Goal: Information Seeking & Learning: Learn about a topic

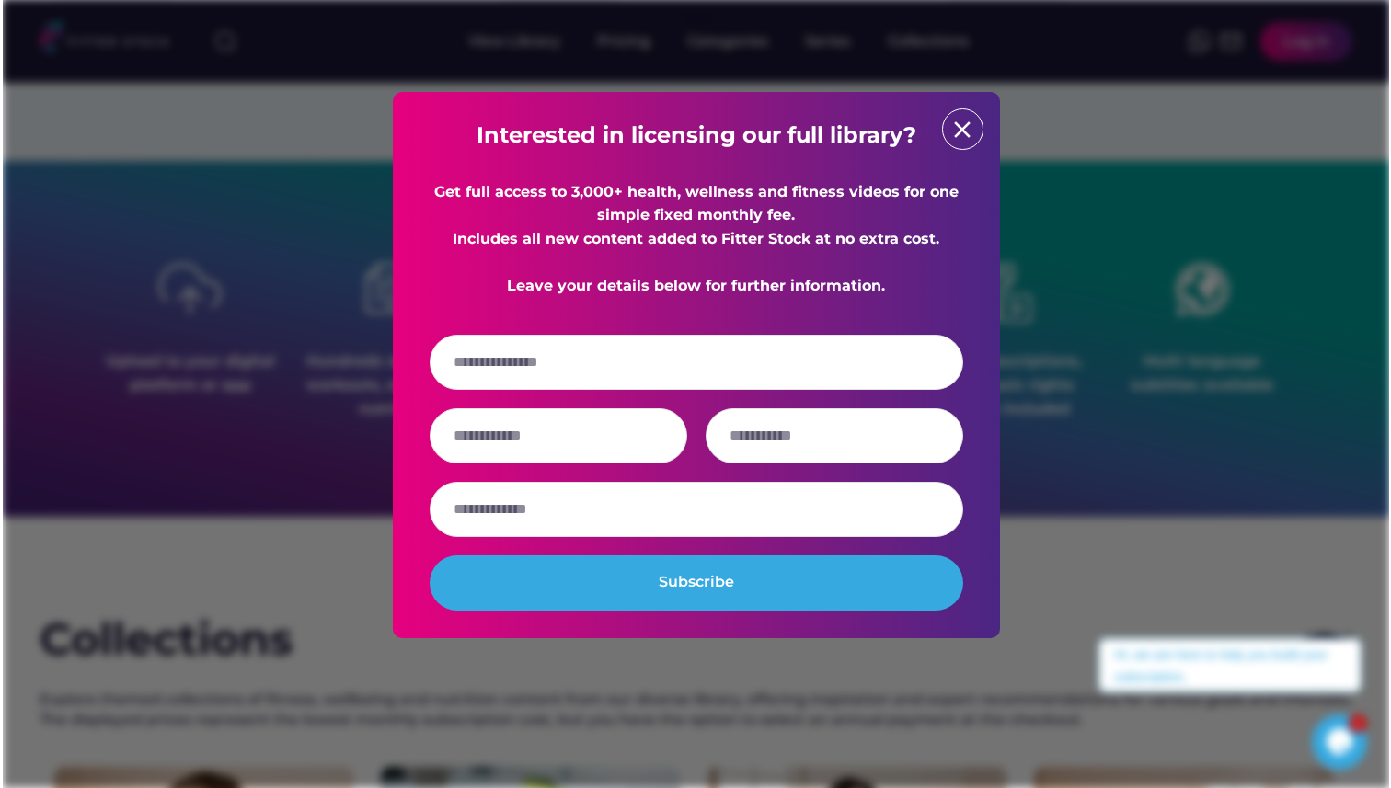
scroll to position [2206, 0]
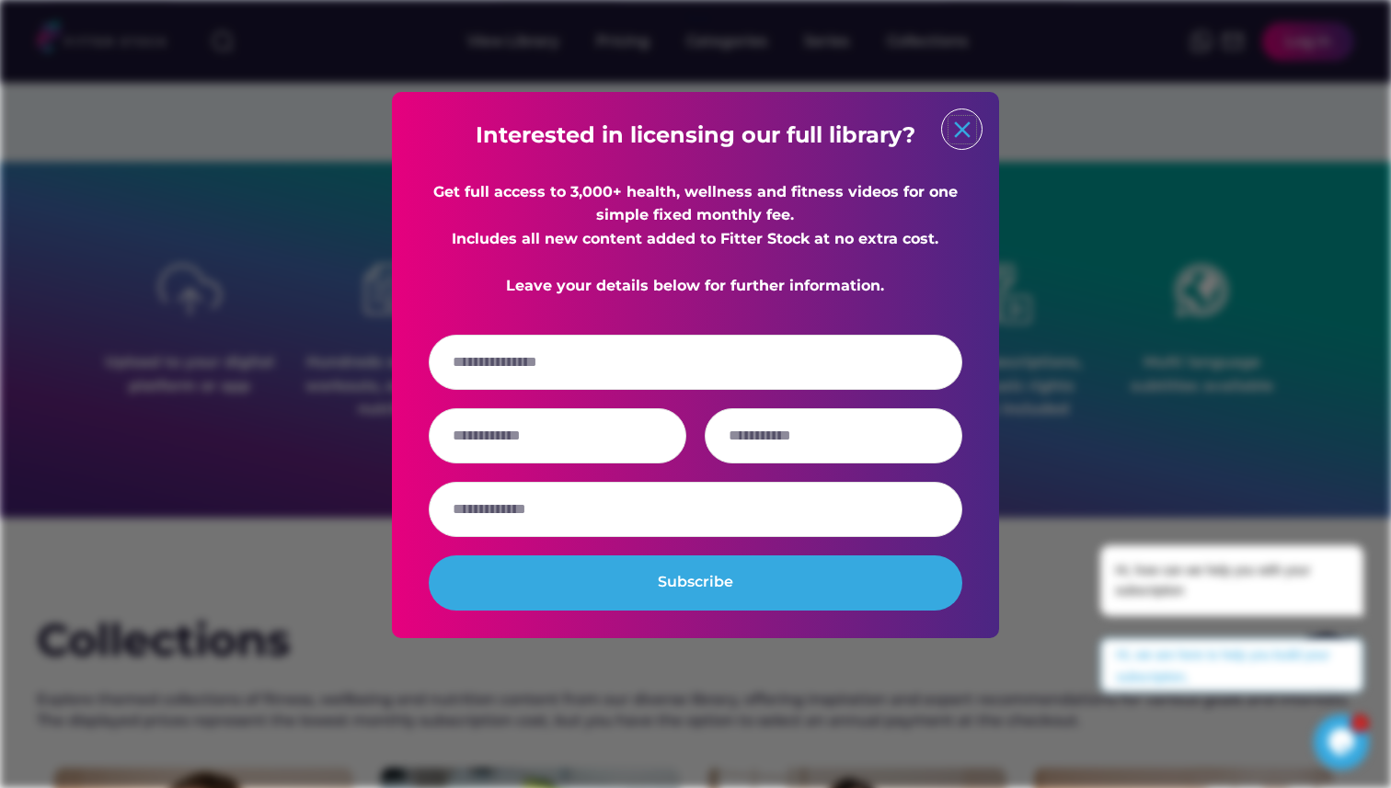
click at [966, 129] on text "close" at bounding box center [962, 130] width 28 height 28
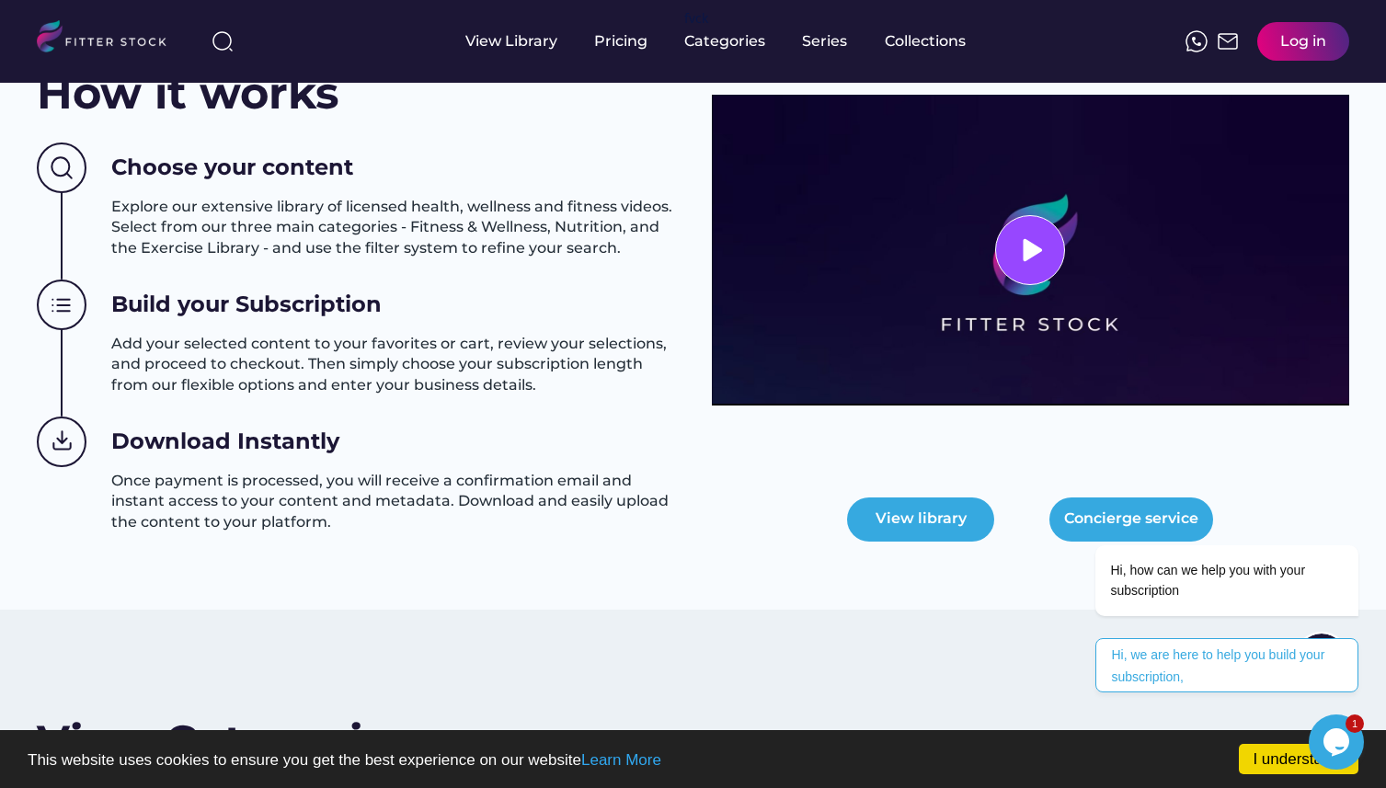
scroll to position [0, 0]
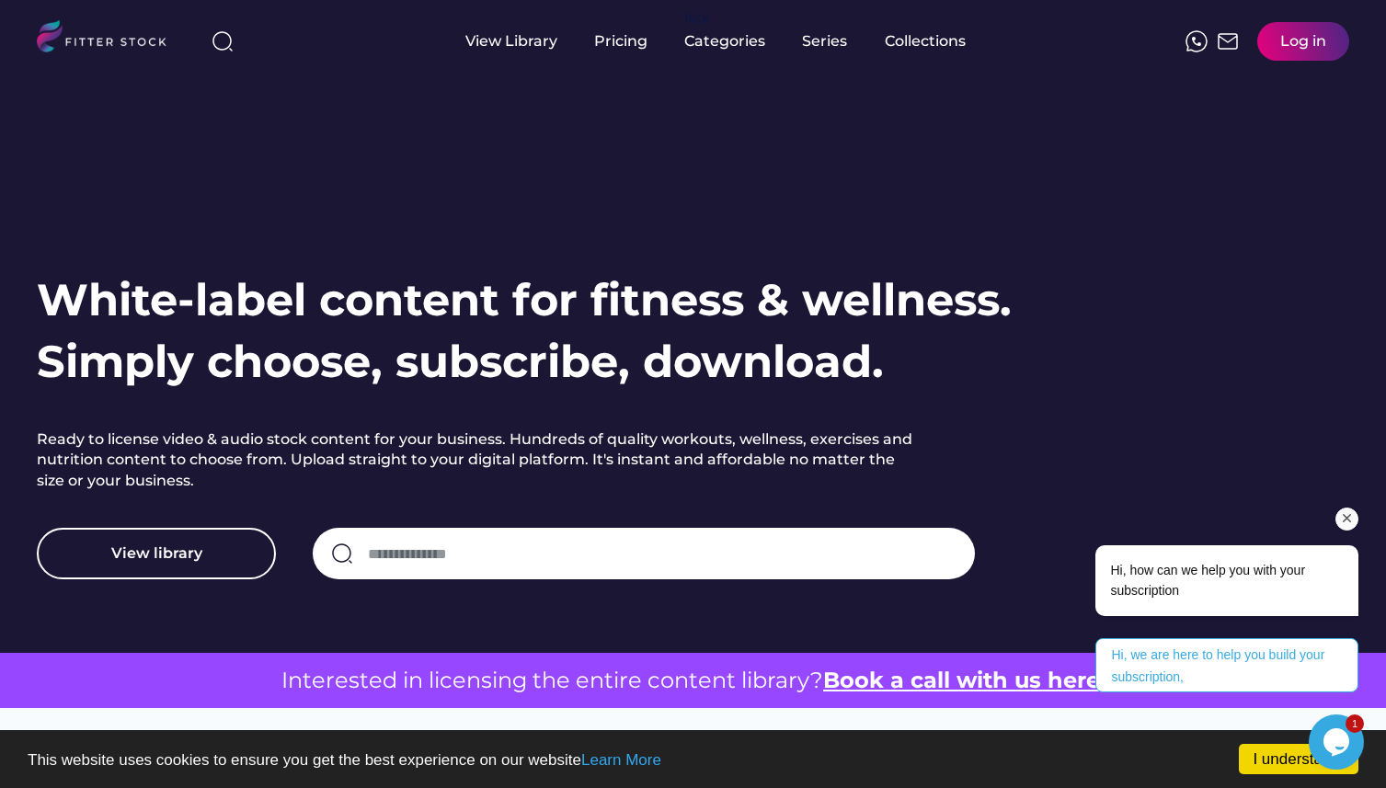
click at [1351, 522] on icon "Chat attention grabber" at bounding box center [1347, 518] width 17 height 17
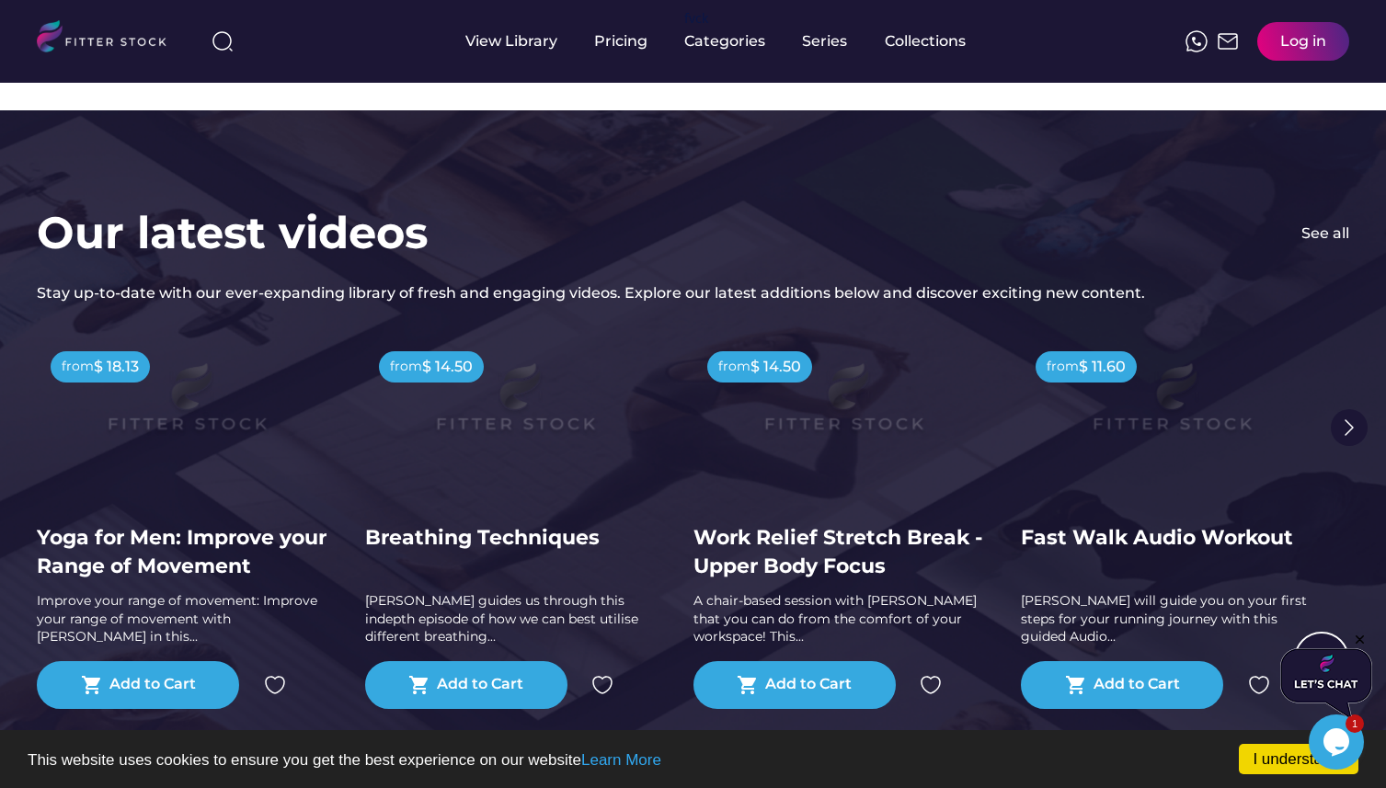
scroll to position [3567, 0]
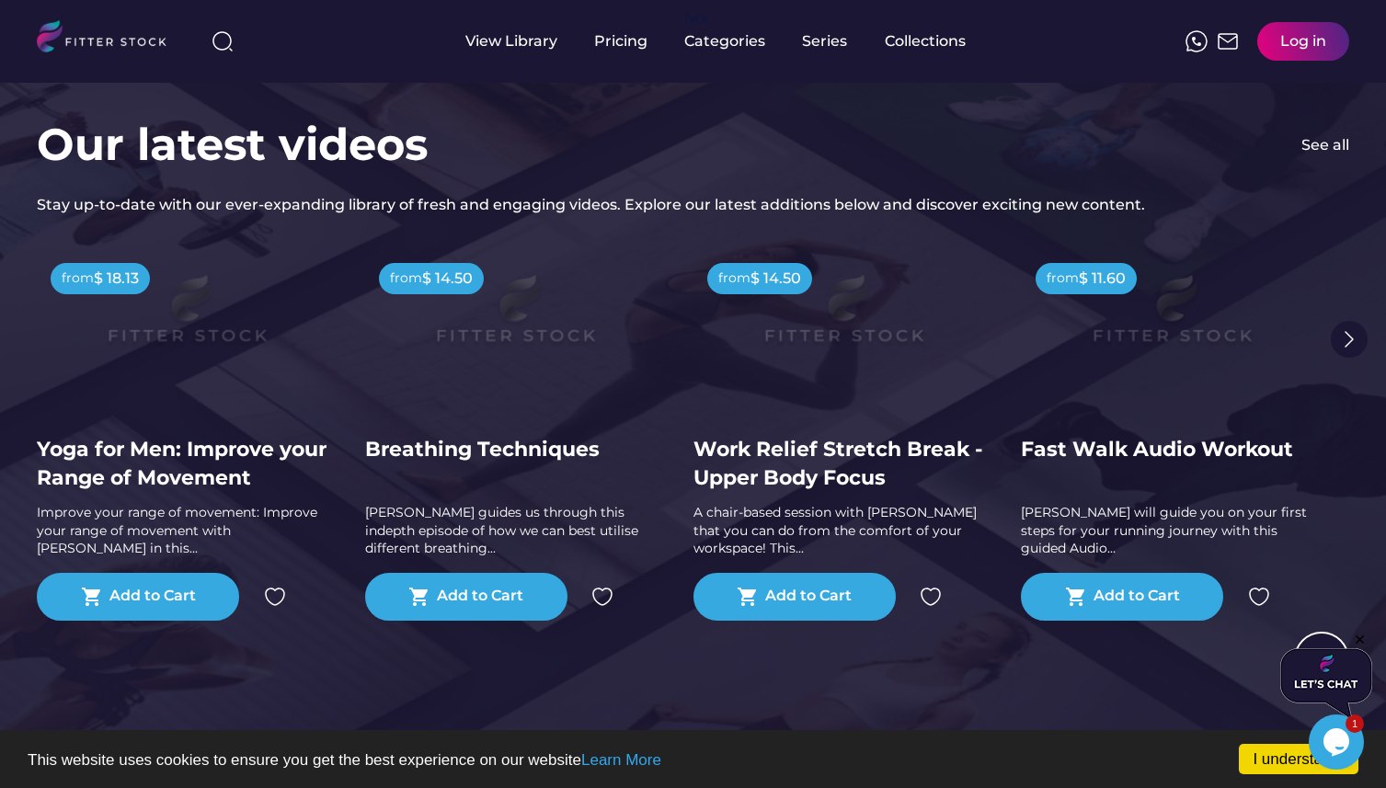
click at [1347, 334] on img at bounding box center [1349, 339] width 37 height 37
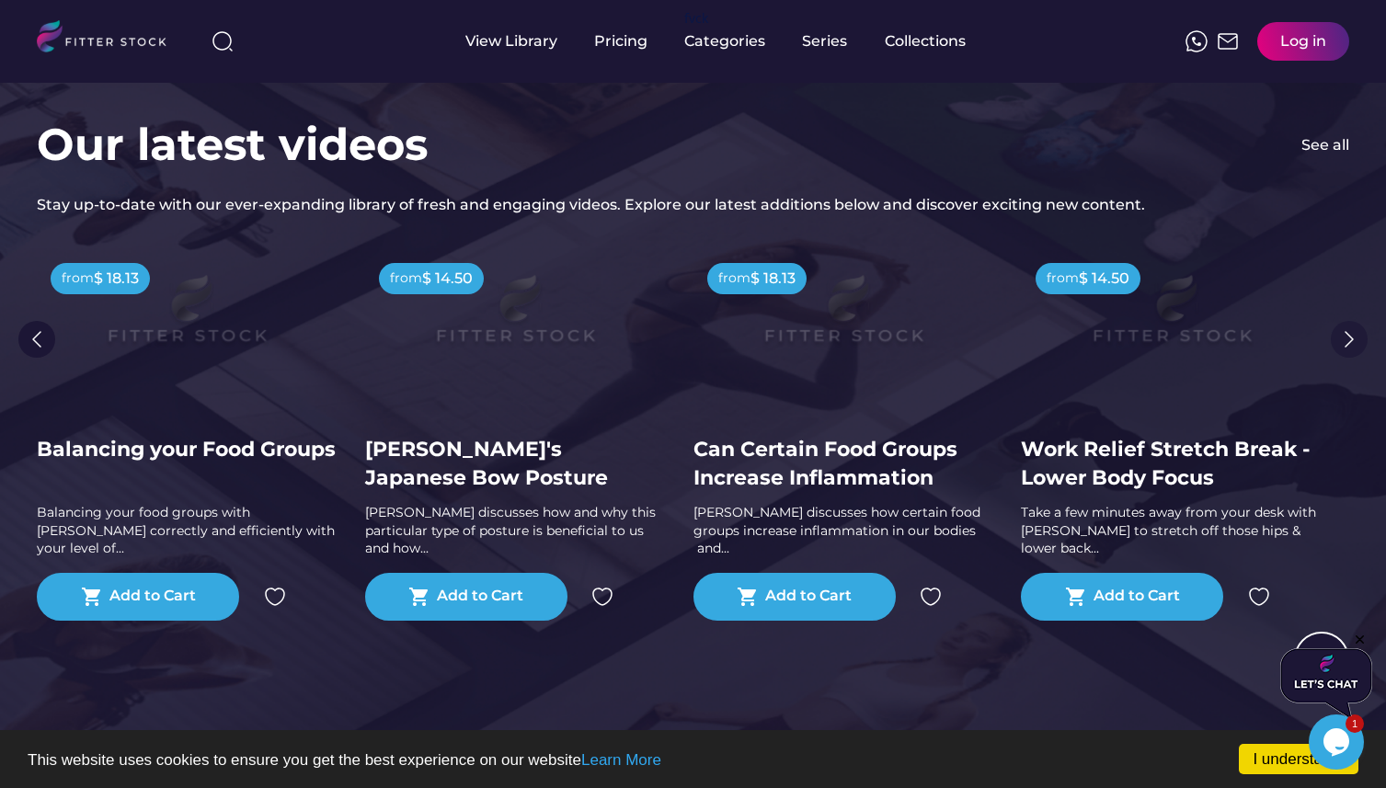
click at [1348, 338] on img at bounding box center [1349, 339] width 37 height 37
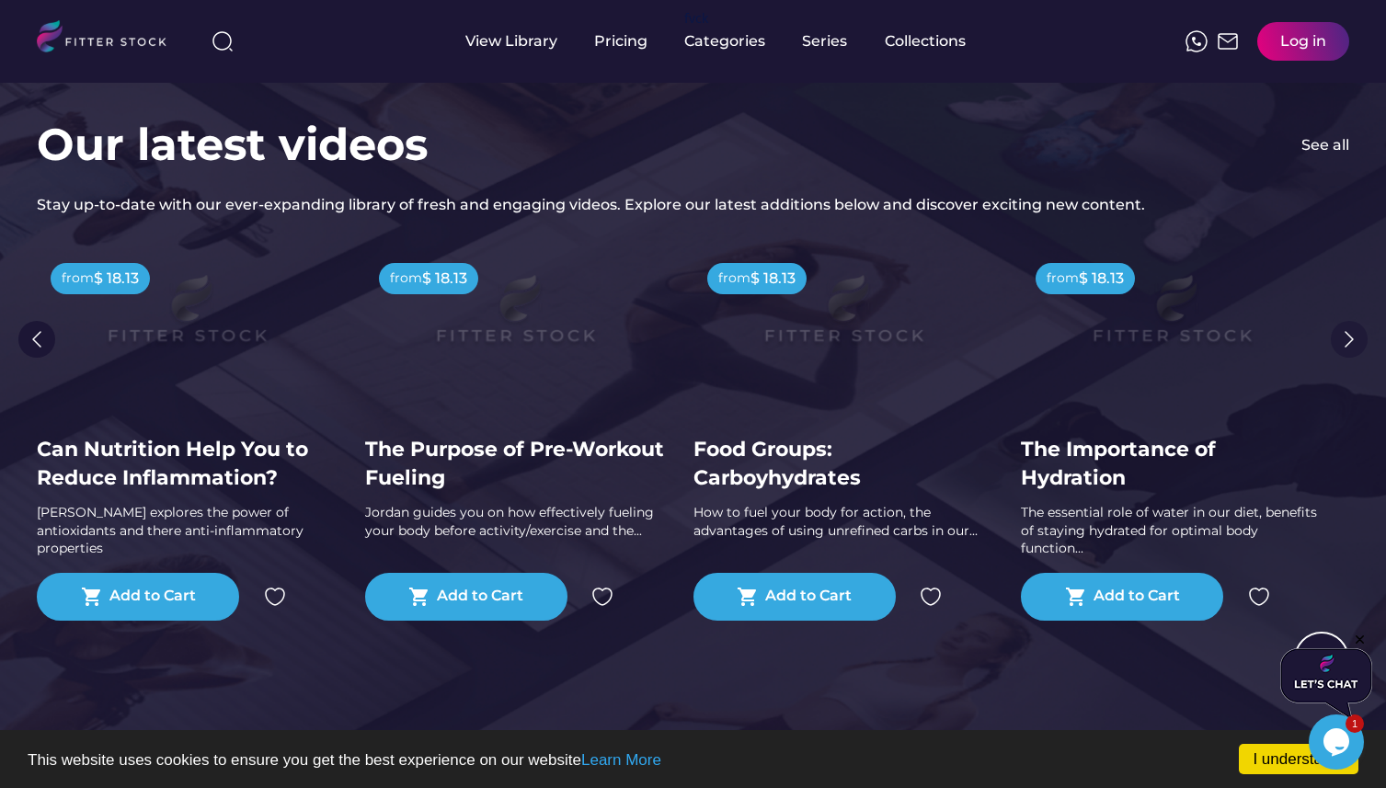
click at [1348, 338] on img at bounding box center [1349, 339] width 37 height 37
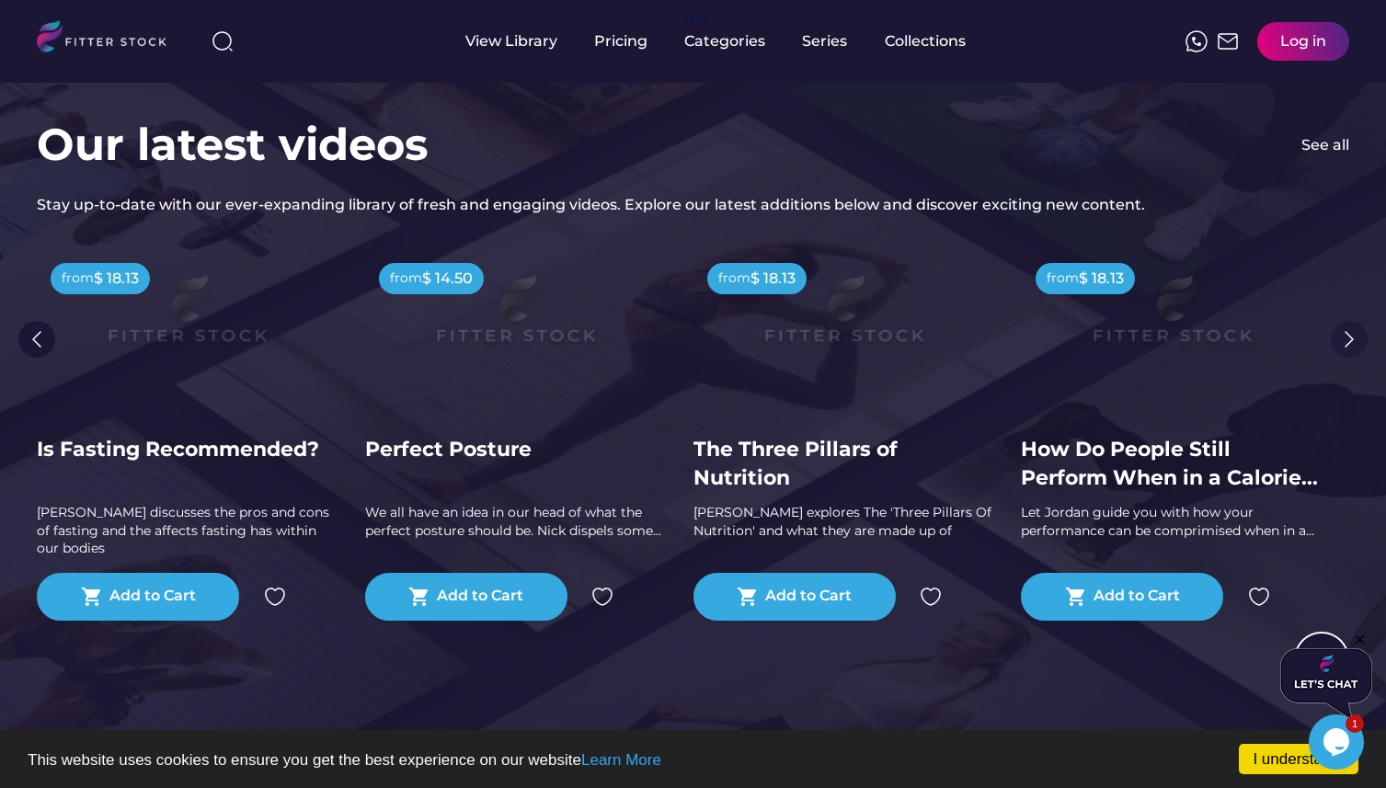
click at [1348, 338] on img at bounding box center [1349, 339] width 37 height 37
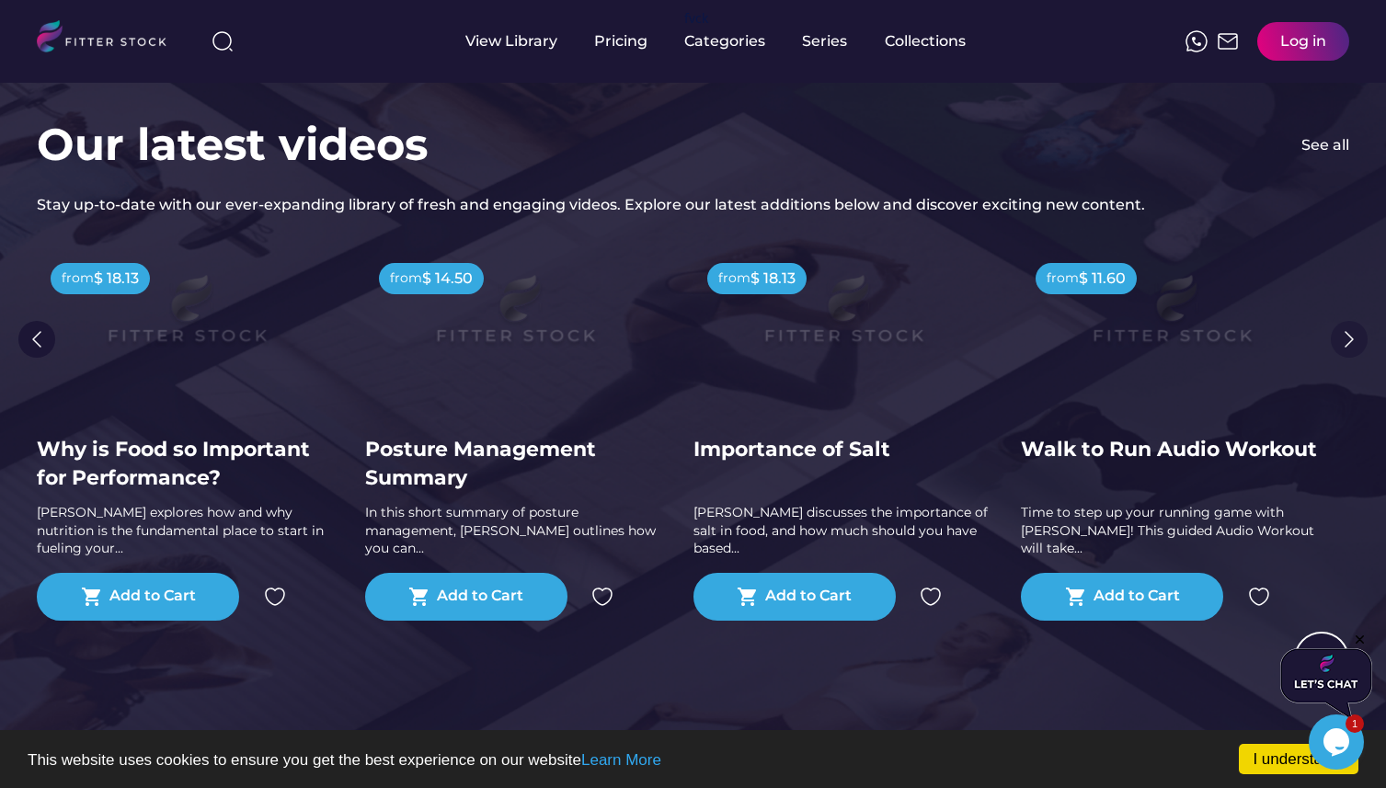
click at [1348, 338] on img at bounding box center [1349, 339] width 37 height 37
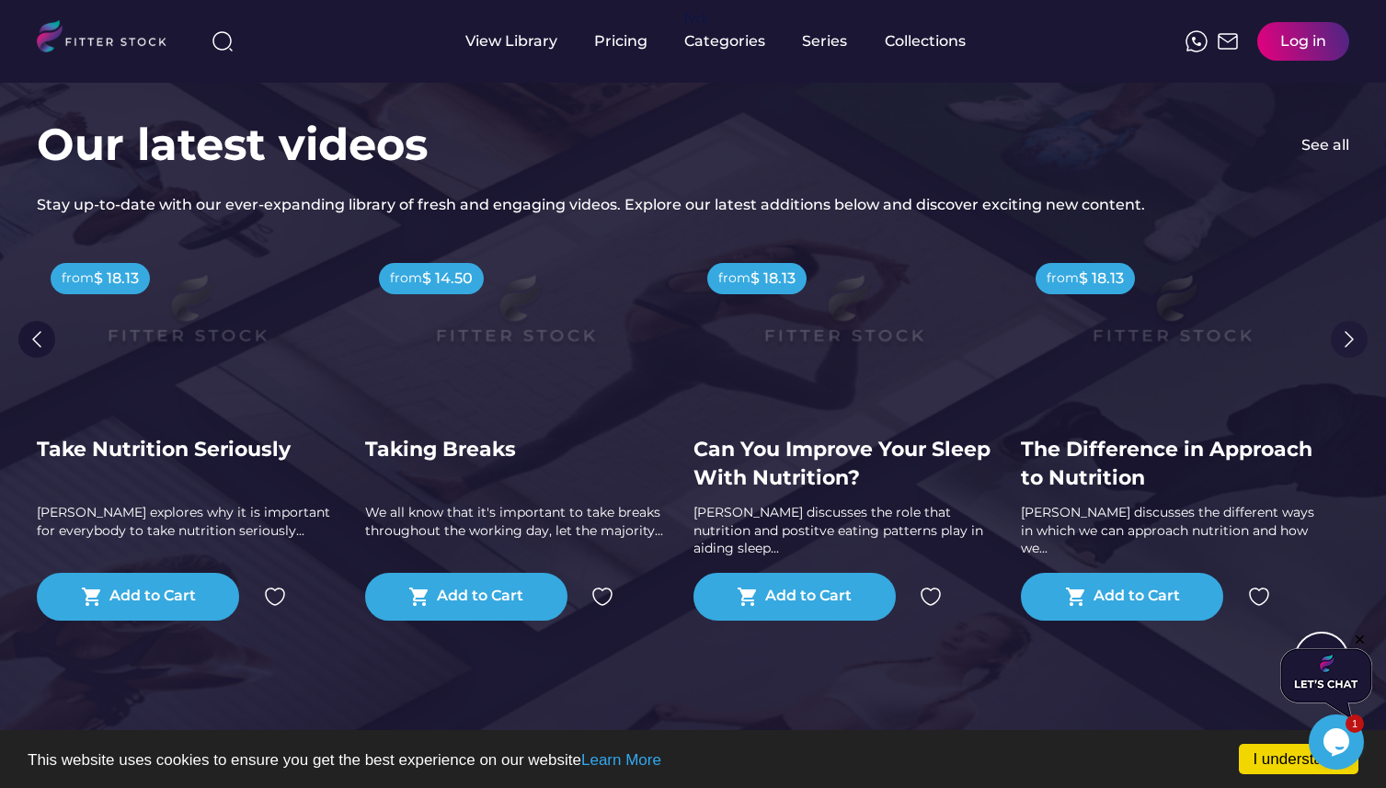
click at [1348, 338] on img at bounding box center [1349, 339] width 37 height 37
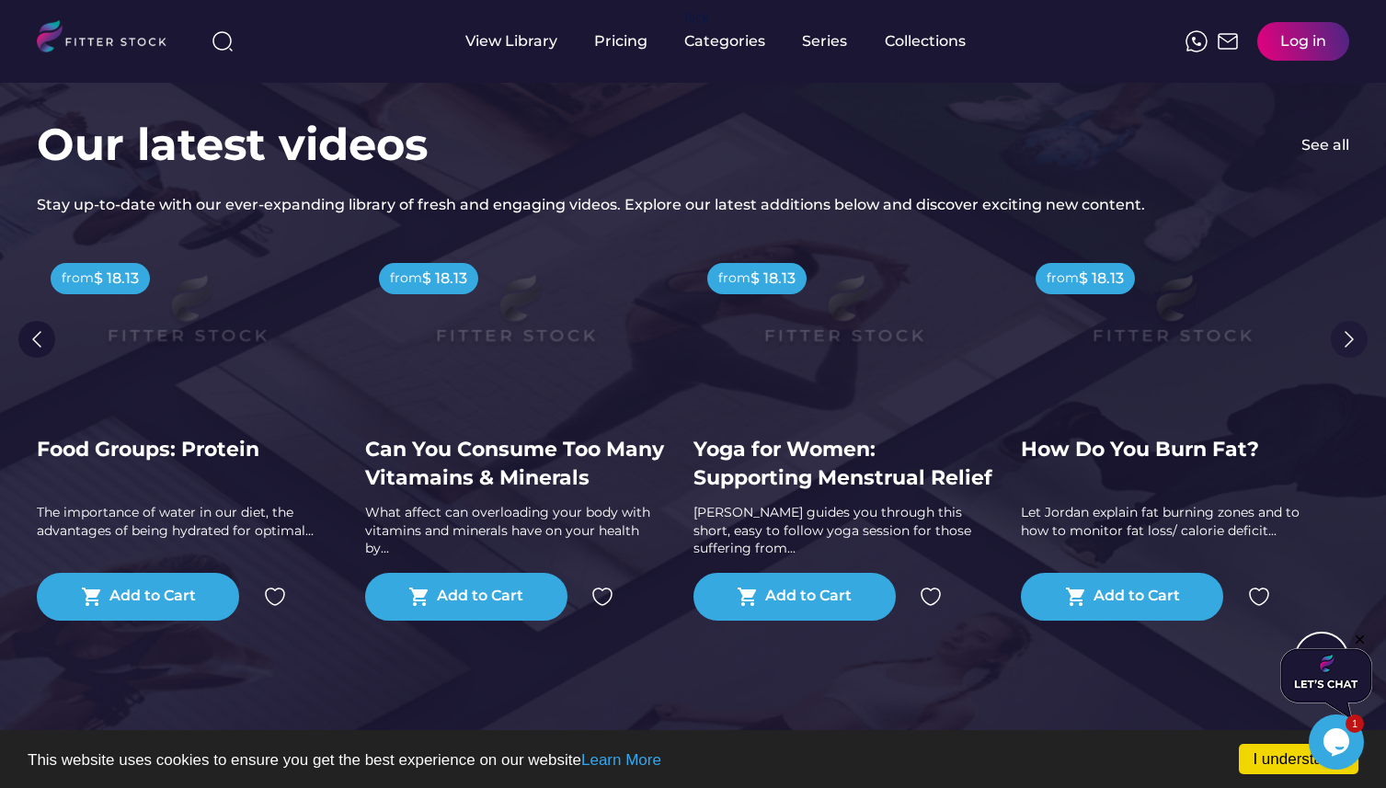
click at [1348, 338] on img at bounding box center [1349, 339] width 37 height 37
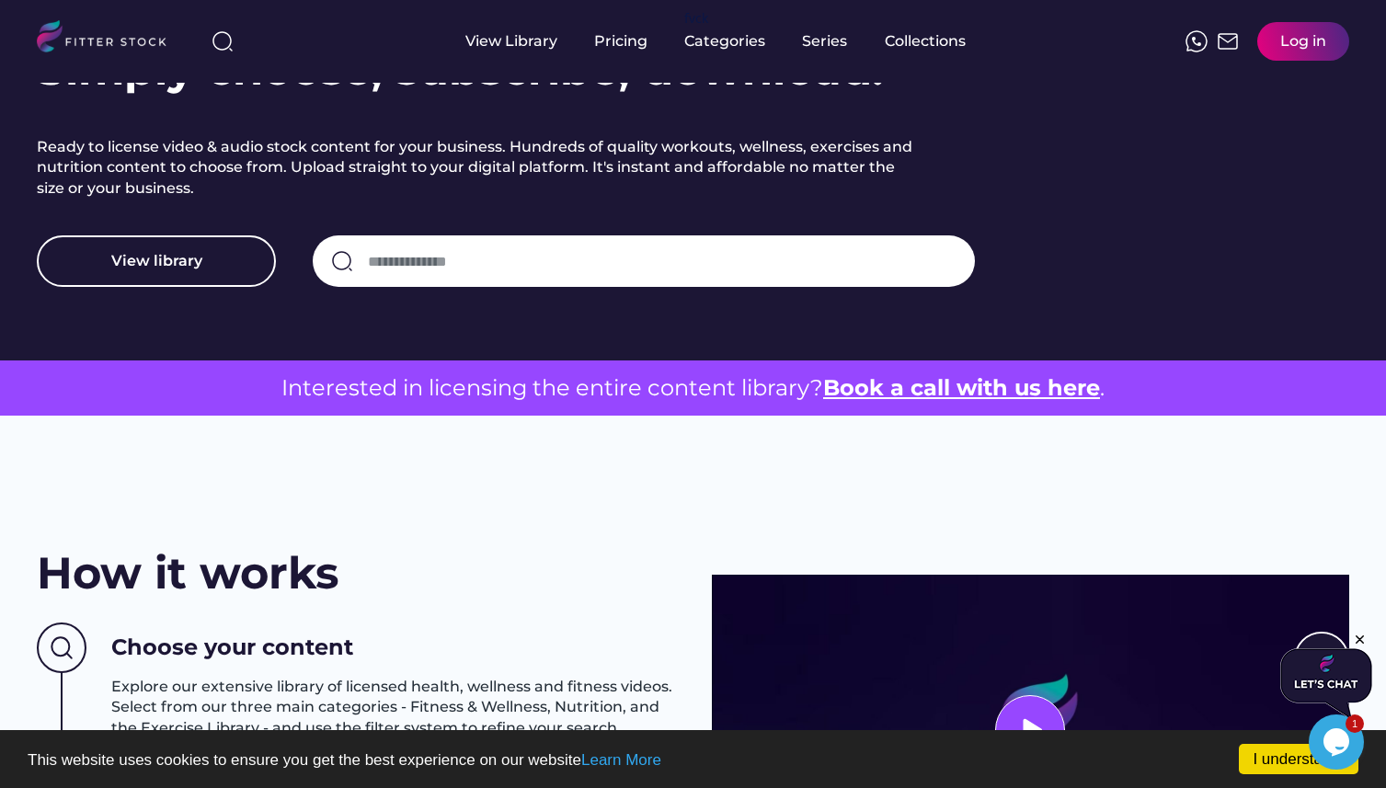
scroll to position [0, 0]
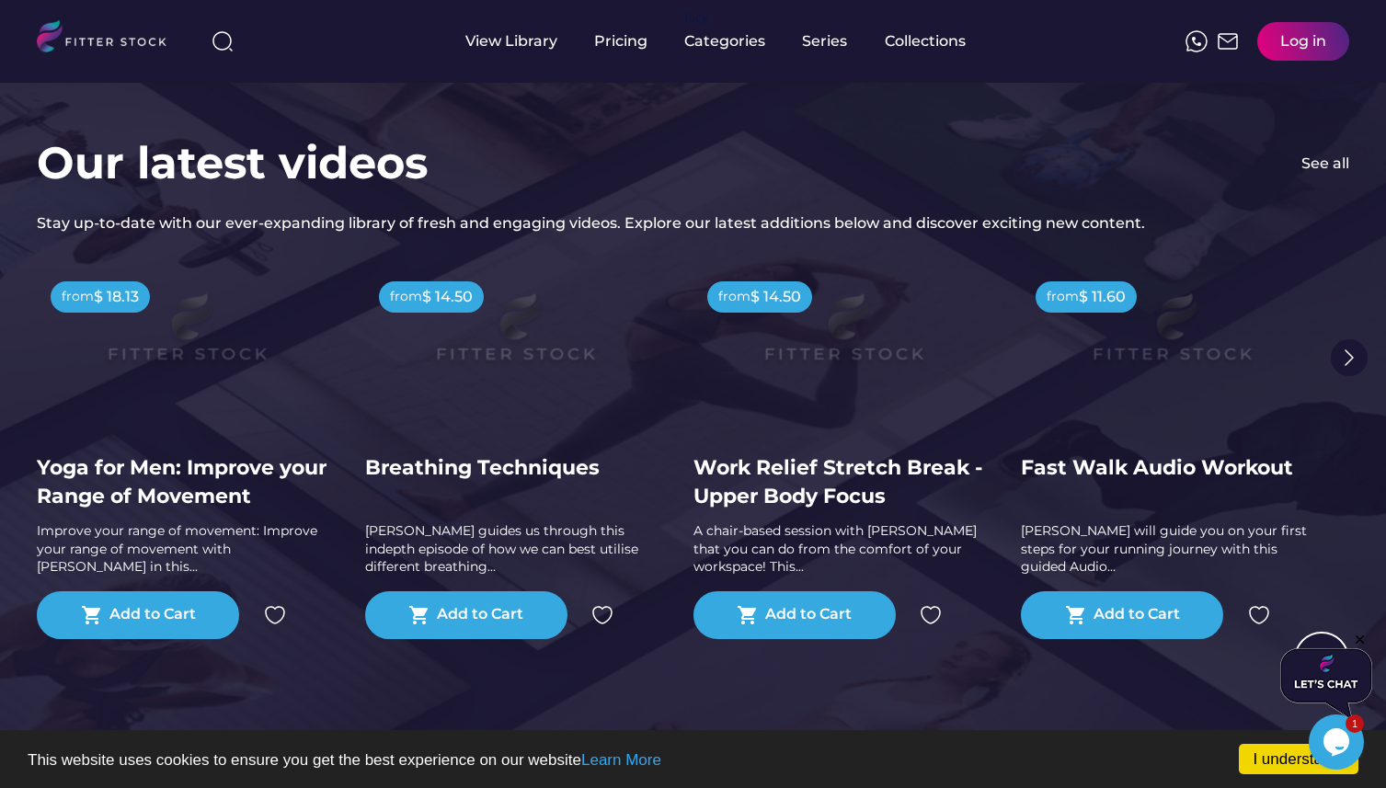
scroll to position [3547, 0]
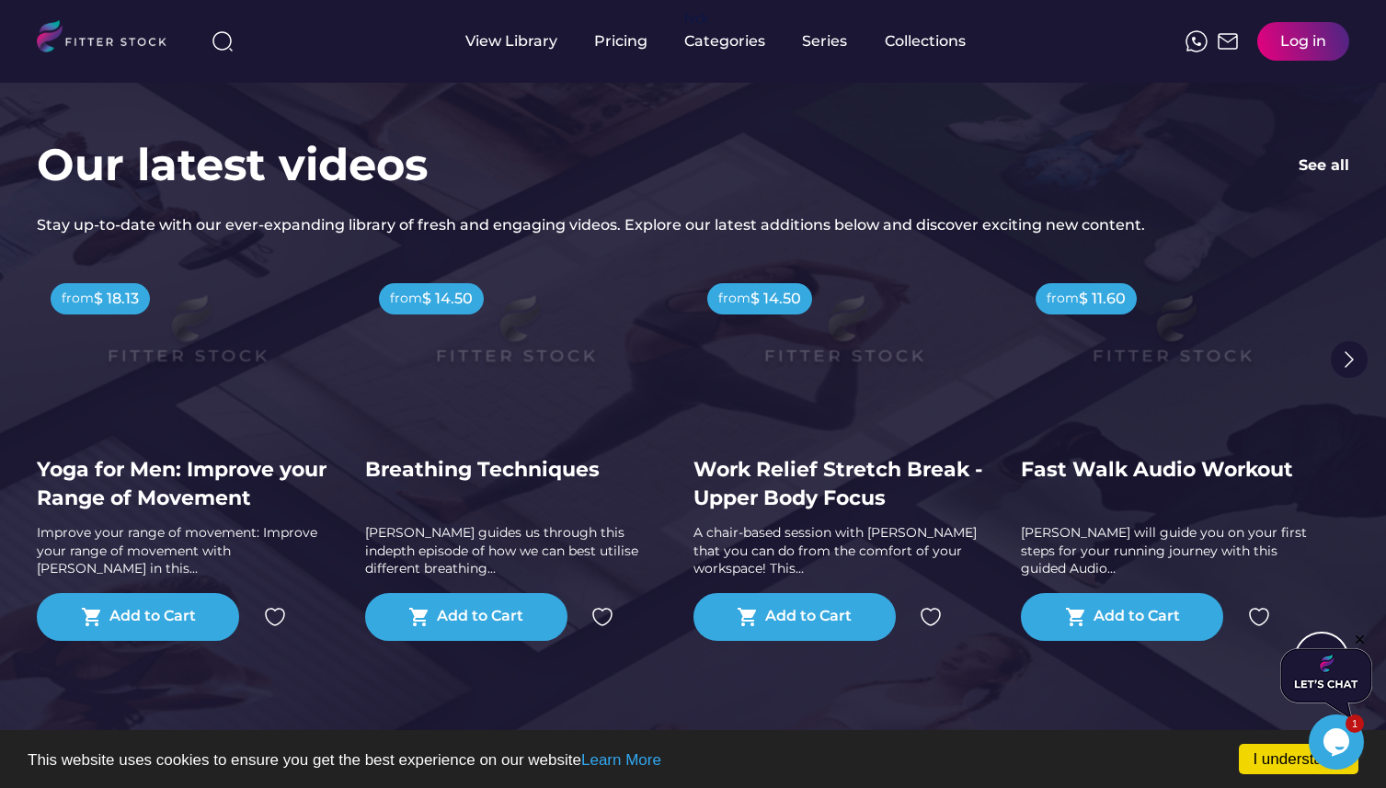
click at [1337, 156] on div "See all" at bounding box center [1324, 165] width 51 height 20
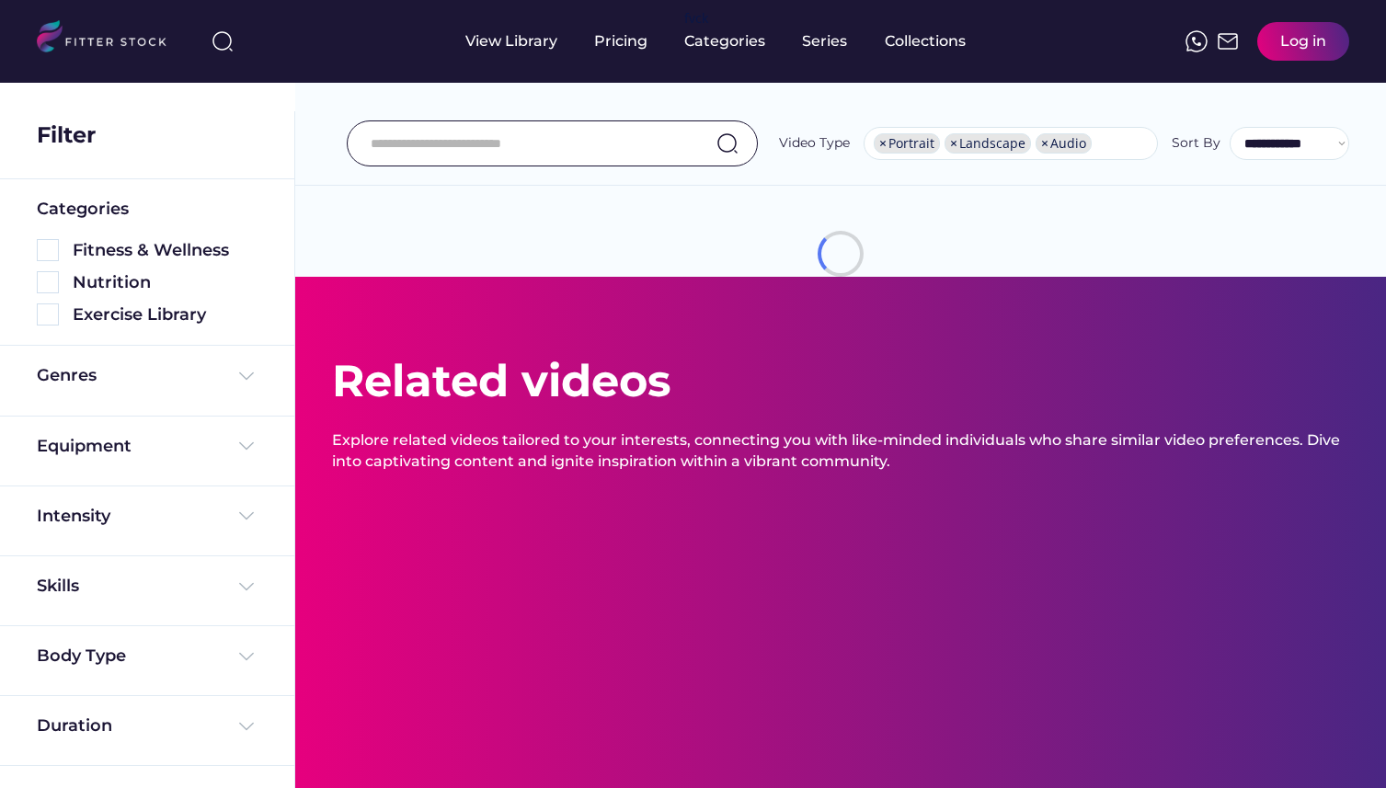
select select "**********"
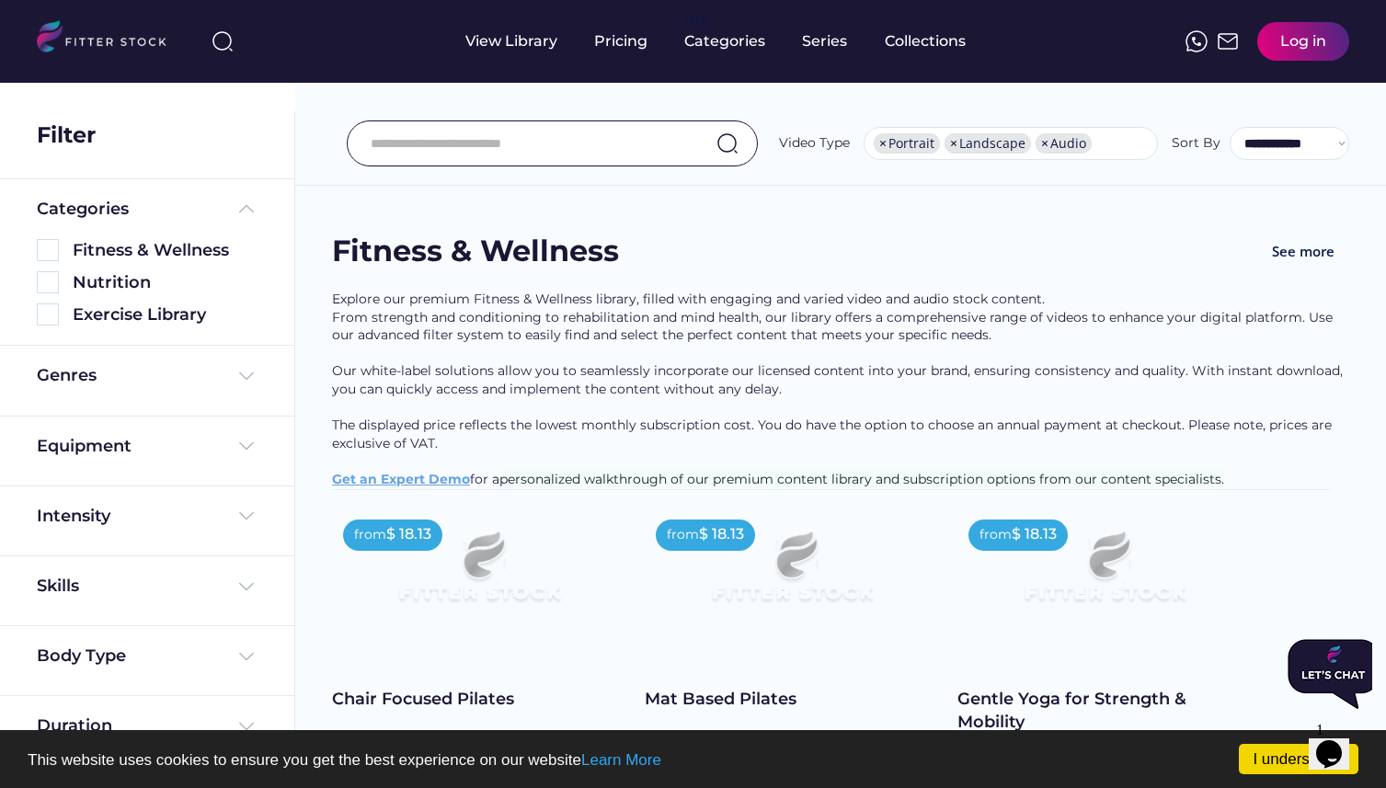
click at [402, 545] on div "$ 18.13" at bounding box center [408, 534] width 45 height 20
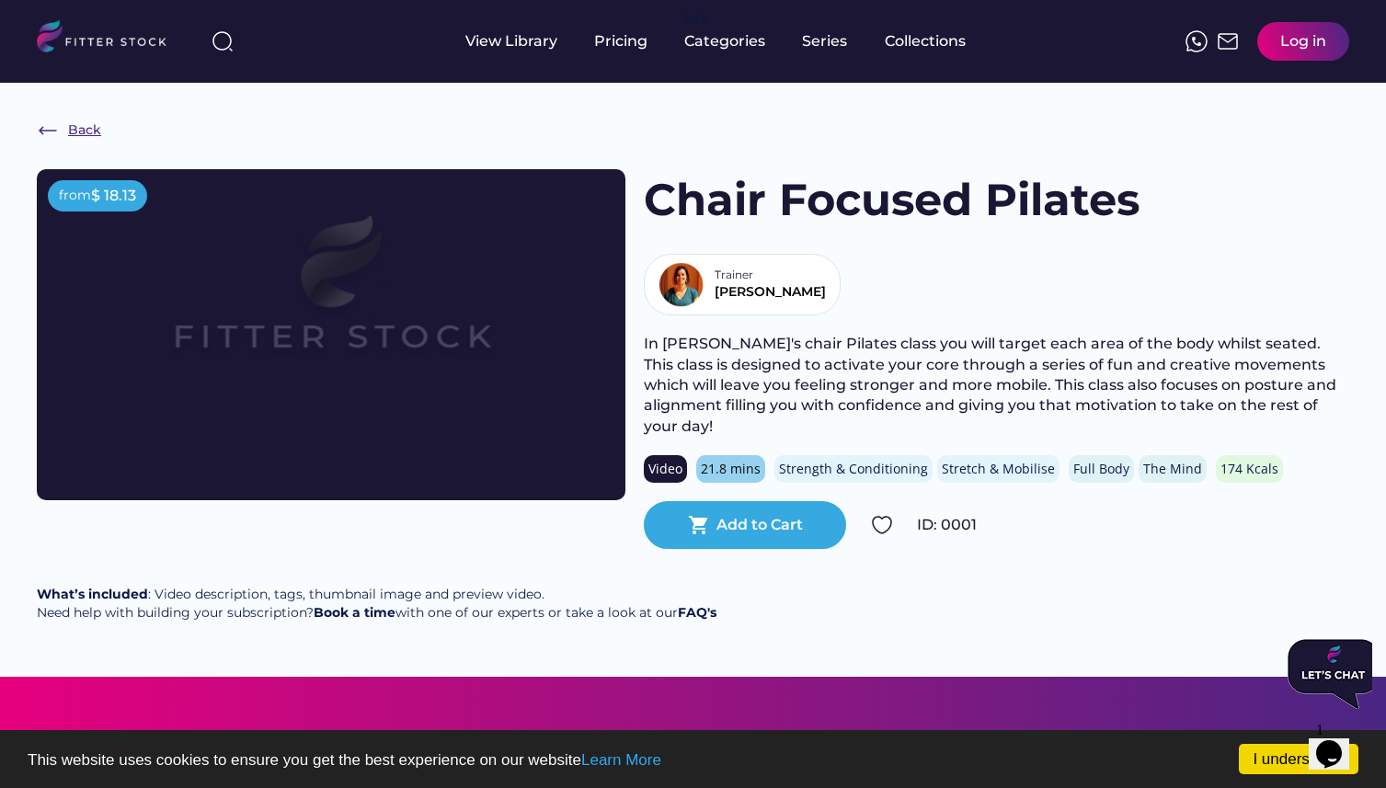
click at [44, 127] on img at bounding box center [48, 131] width 22 height 22
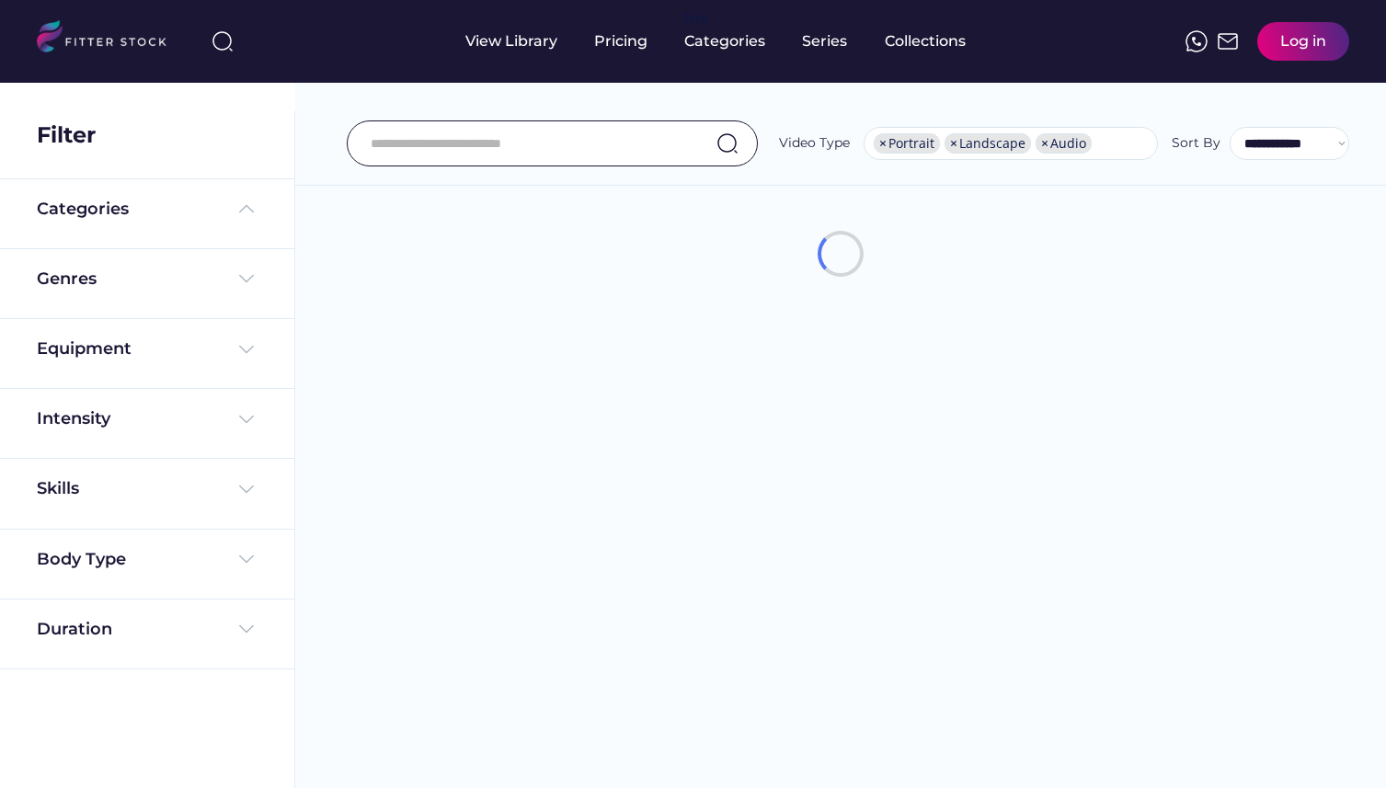
select select "**********"
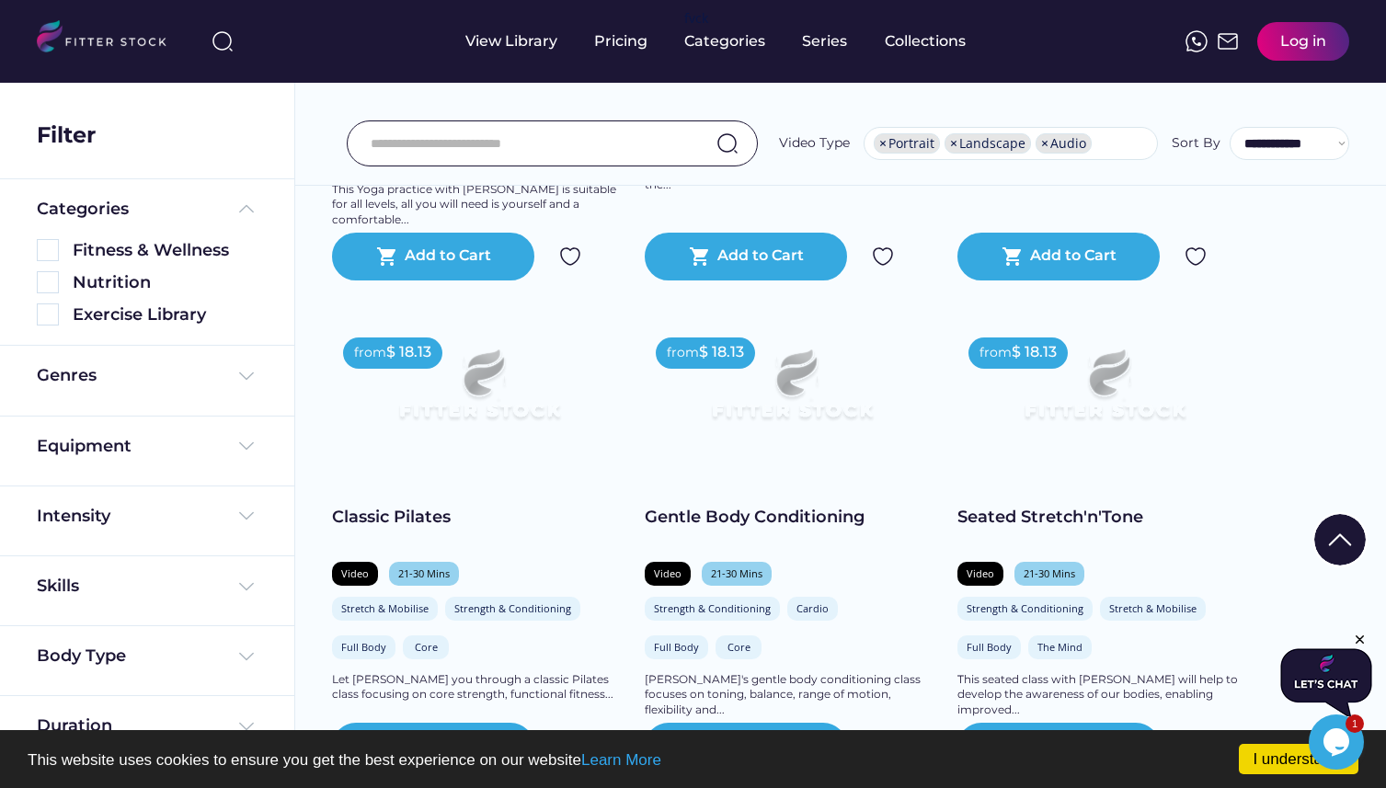
scroll to position [2509, 0]
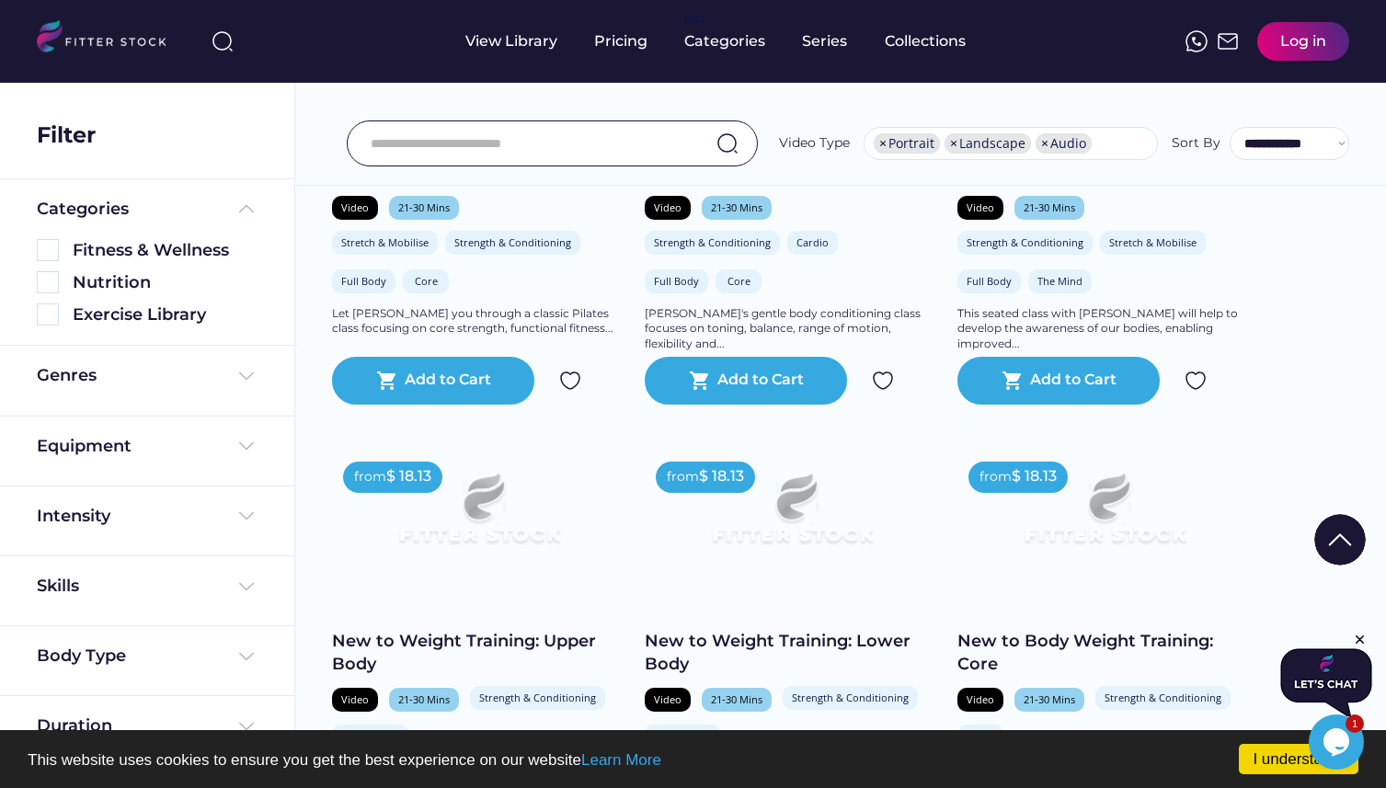
click at [143, 40] on img at bounding box center [109, 39] width 145 height 38
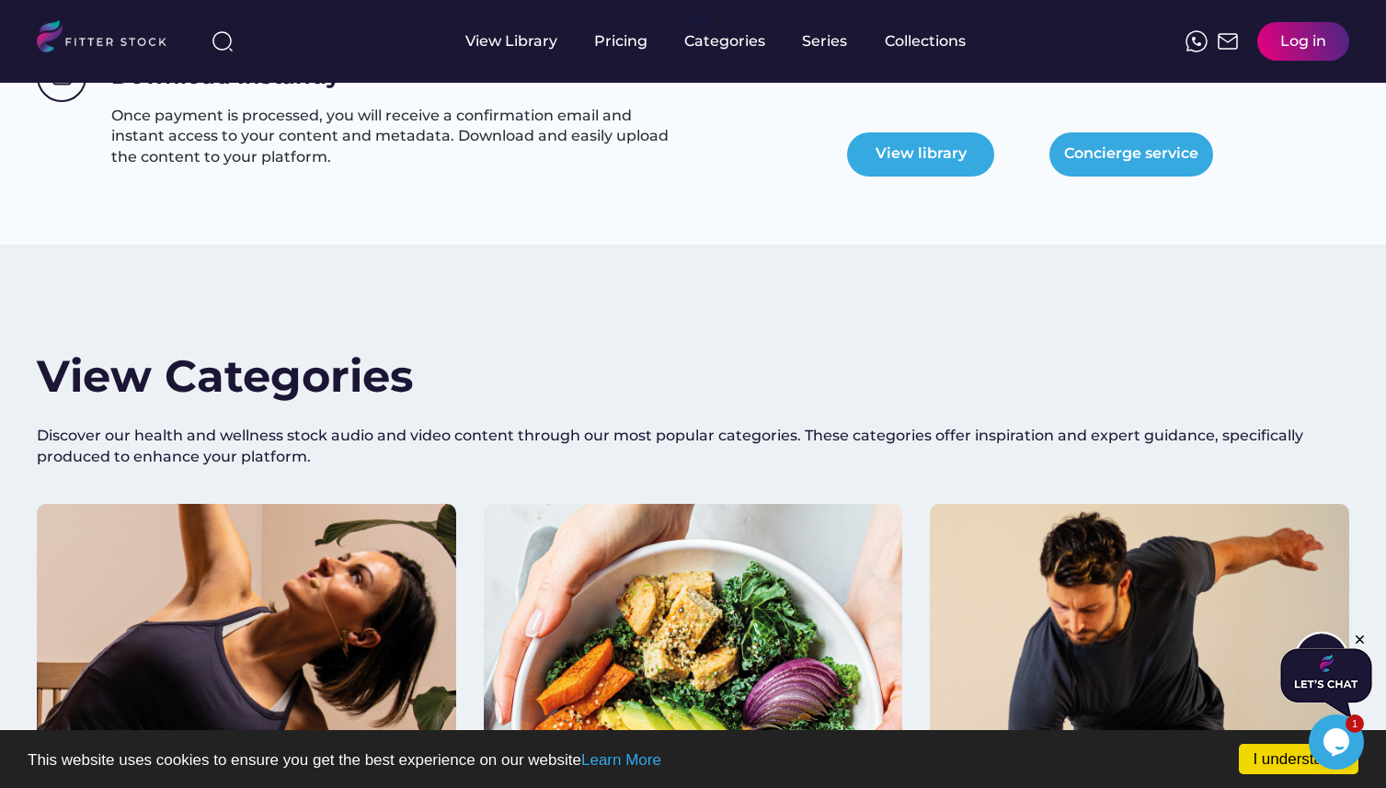
scroll to position [1497, 0]
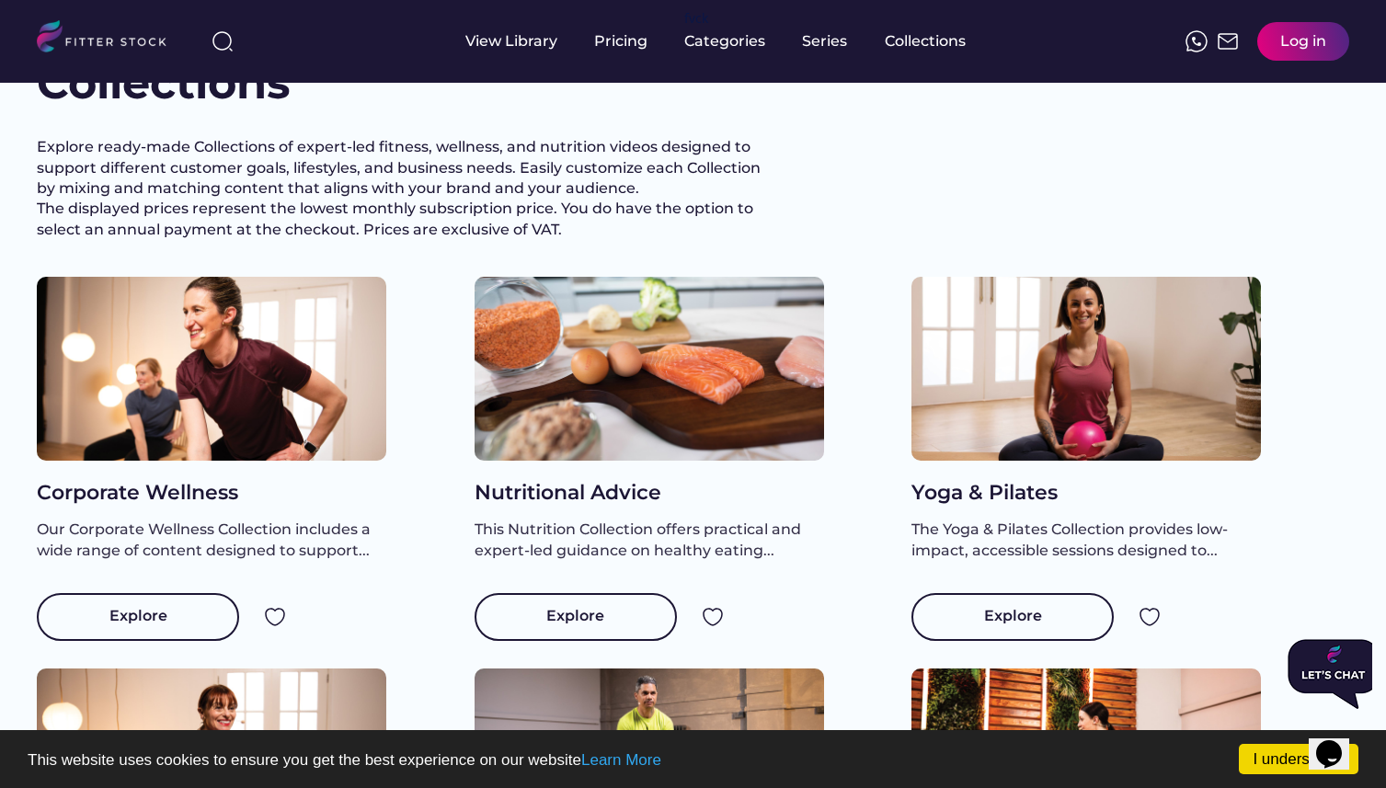
scroll to position [60, 0]
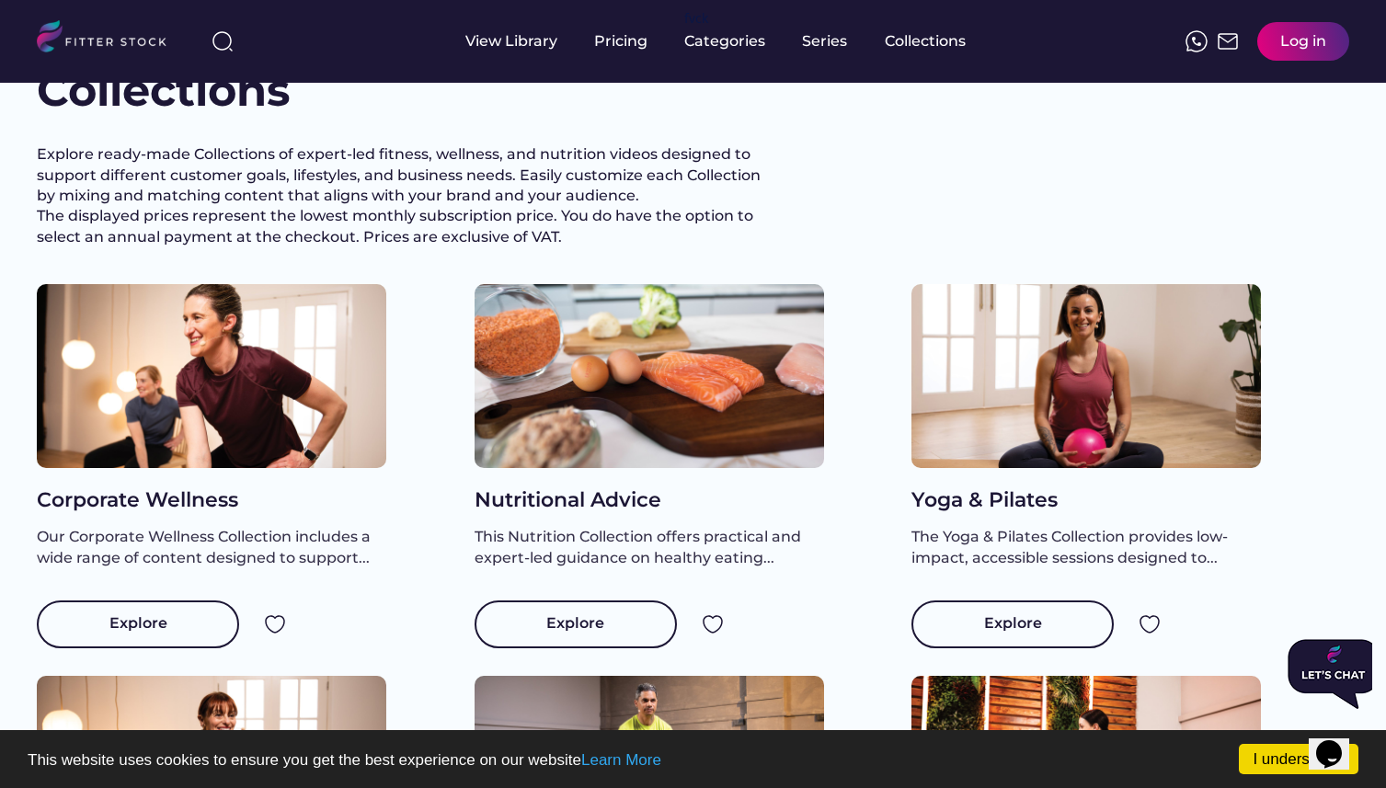
click at [247, 417] on div at bounding box center [212, 376] width 350 height 184
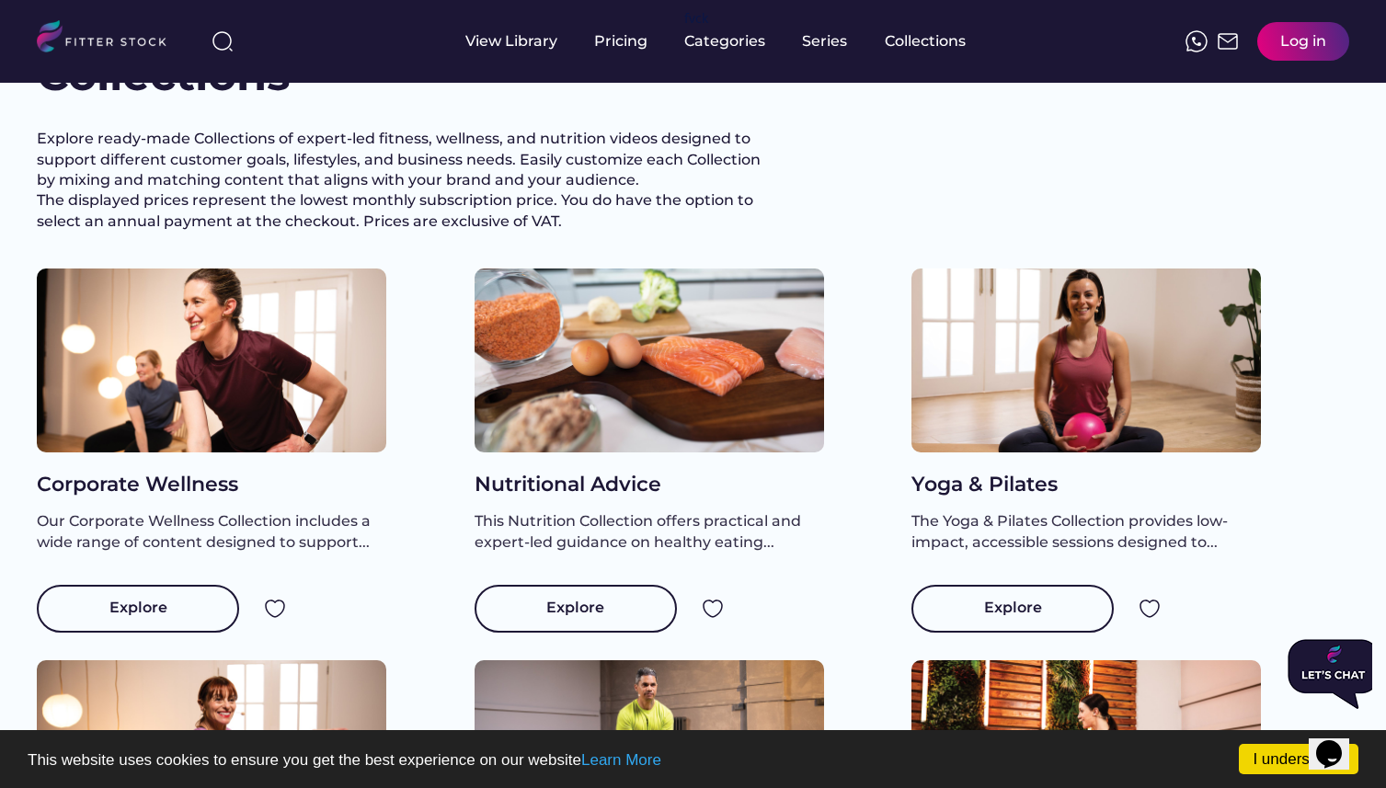
scroll to position [83, 0]
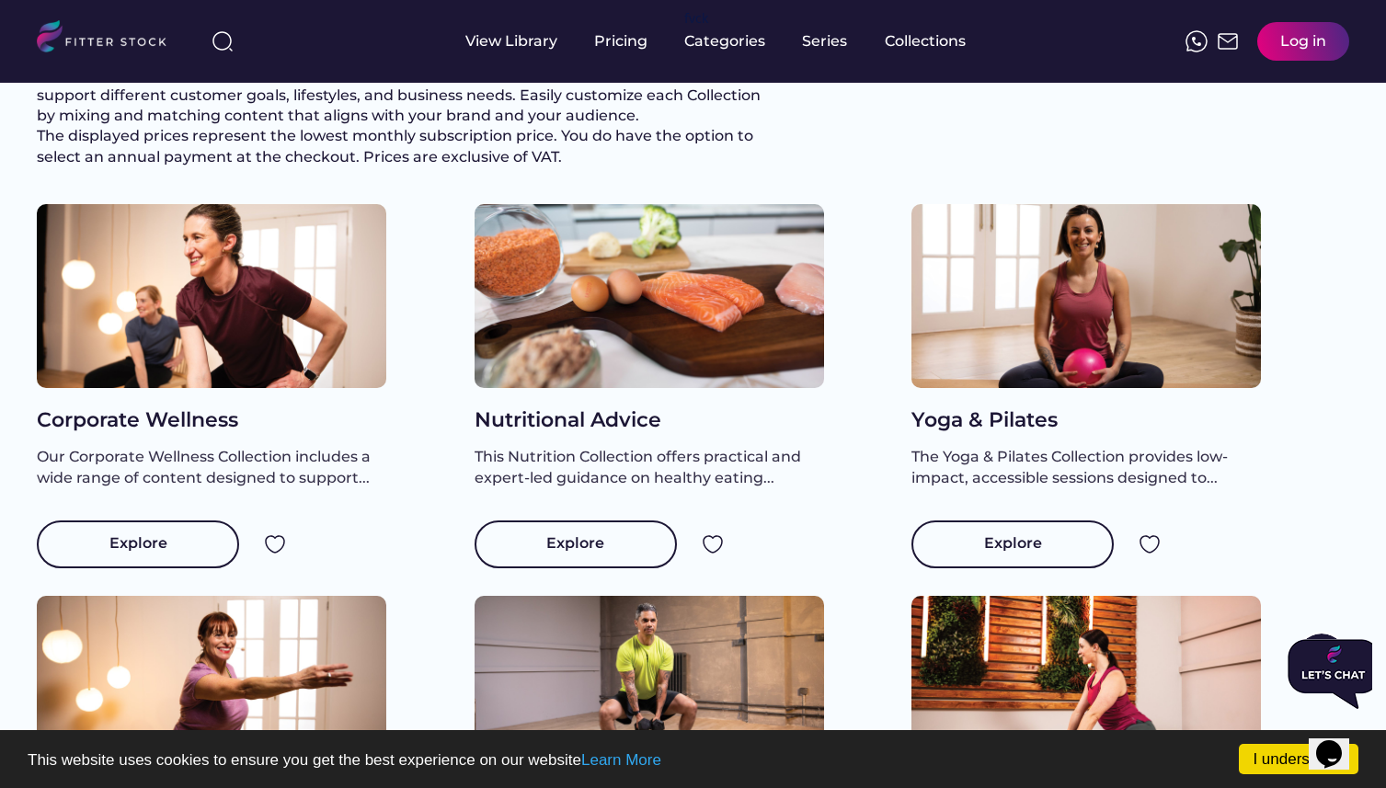
scroll to position [142, 0]
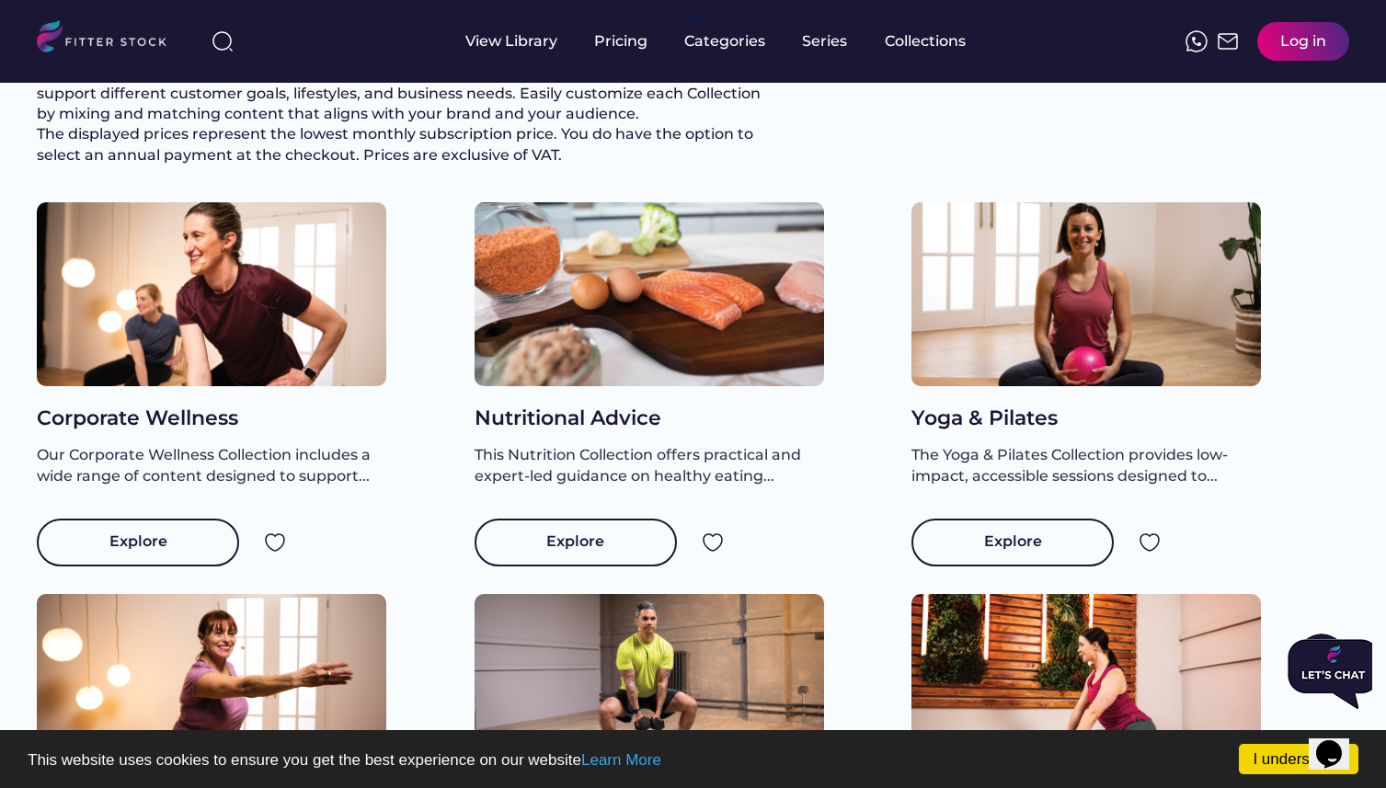
click at [260, 358] on div at bounding box center [212, 294] width 350 height 184
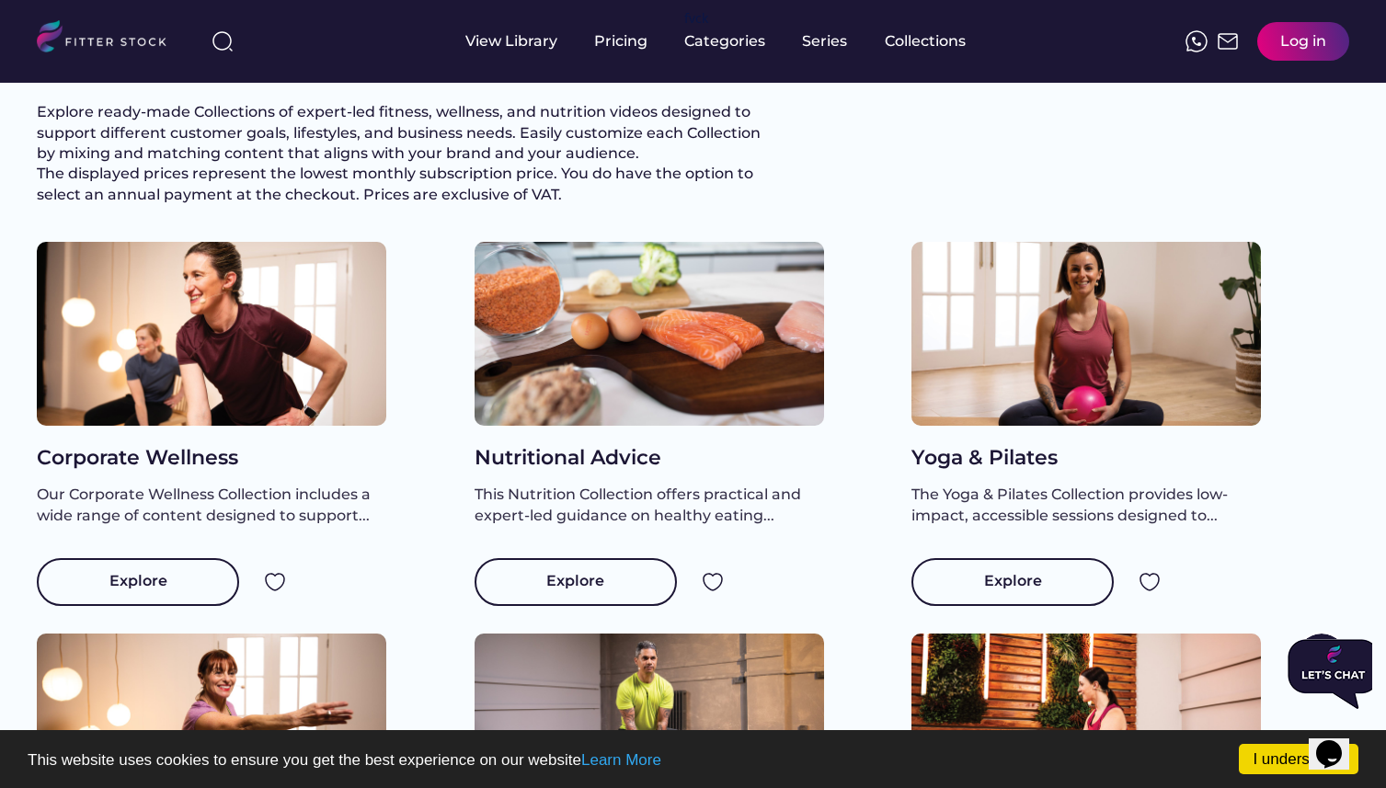
scroll to position [83, 0]
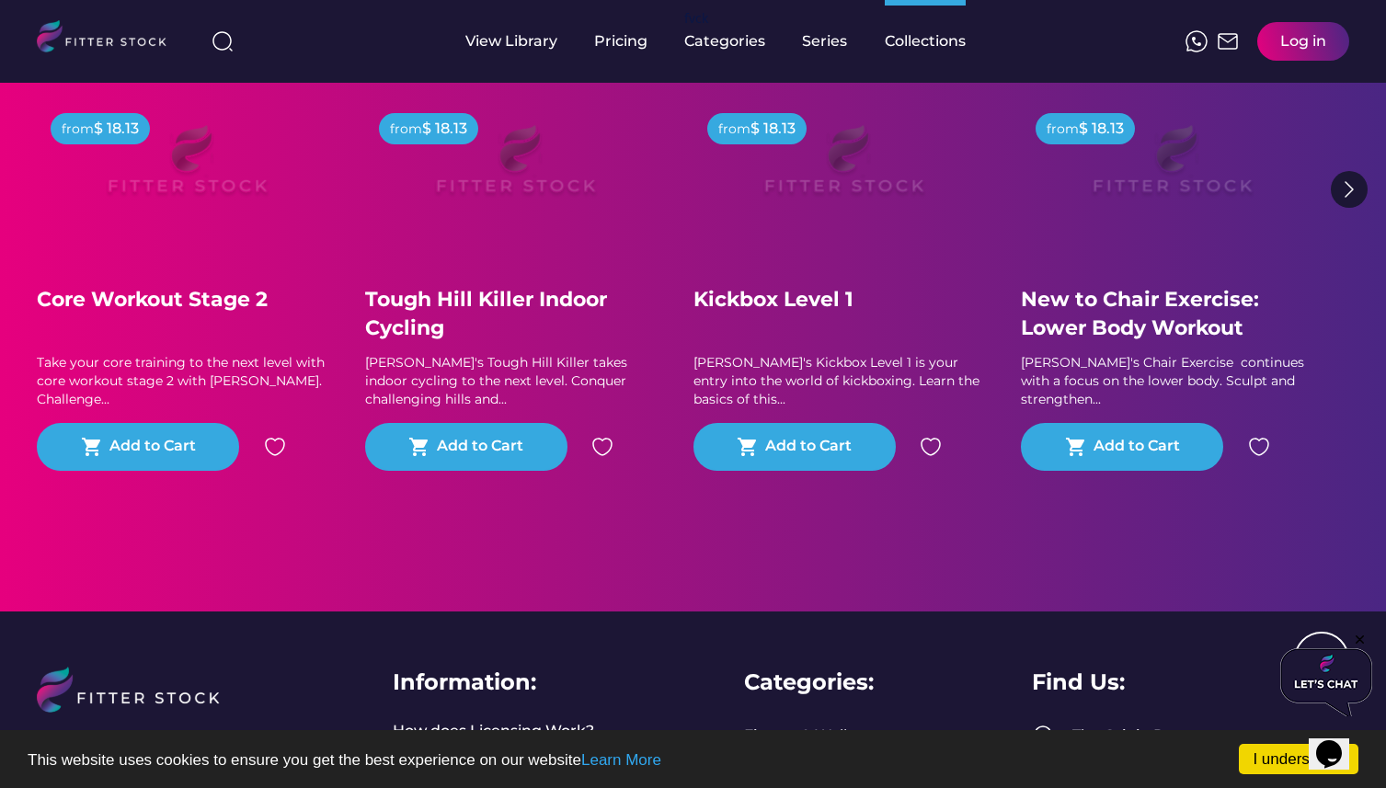
scroll to position [4050, 0]
